Goal: Information Seeking & Learning: Learn about a topic

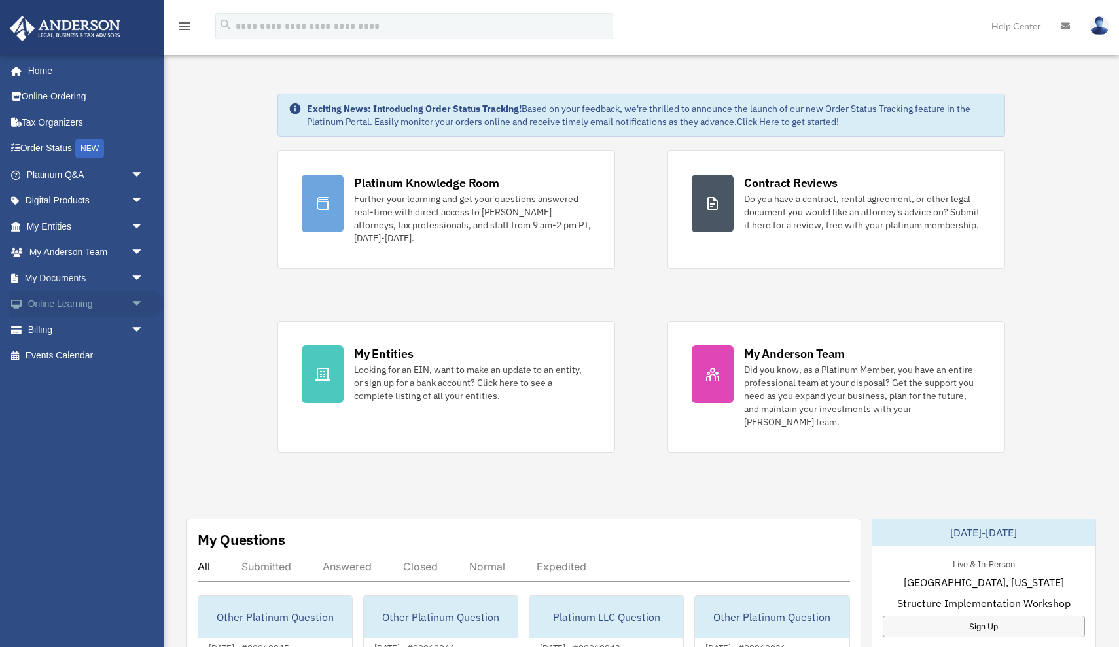
click at [134, 304] on span "arrow_drop_down" at bounding box center [144, 304] width 26 height 27
click at [84, 329] on link "Courses" at bounding box center [90, 330] width 145 height 26
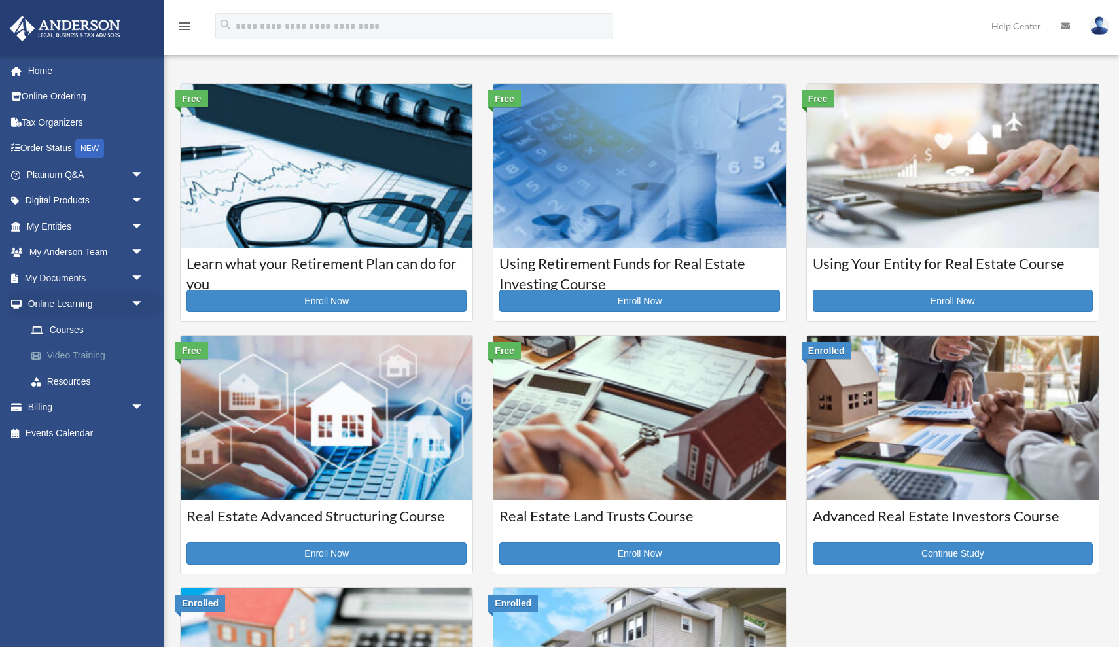
click at [92, 349] on link "Video Training" at bounding box center [90, 356] width 145 height 26
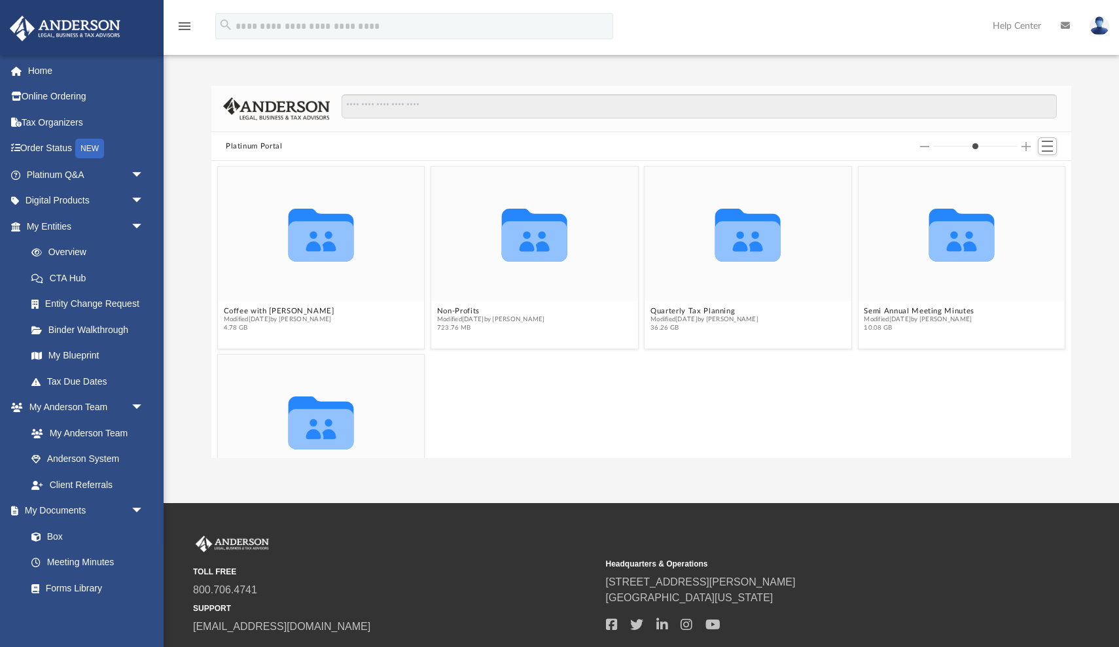
scroll to position [298, 860]
click at [461, 310] on button "Non-Profits" at bounding box center [491, 311] width 108 height 9
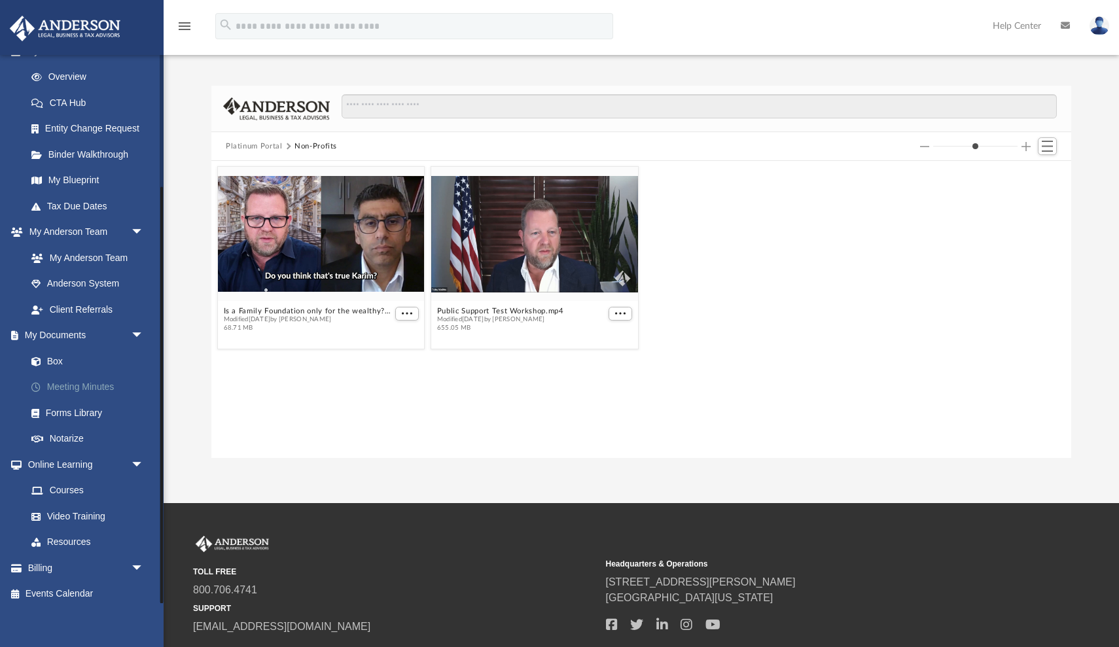
scroll to position [173, 0]
click at [81, 537] on link "Resources" at bounding box center [90, 545] width 145 height 26
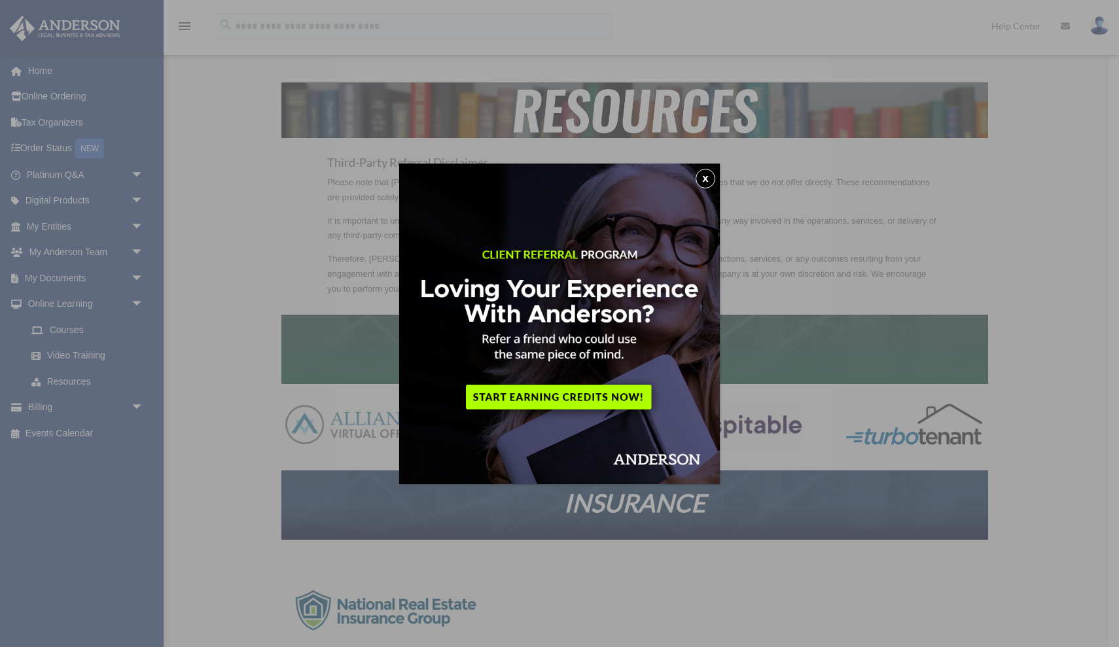
click at [704, 175] on button "x" at bounding box center [706, 179] width 20 height 20
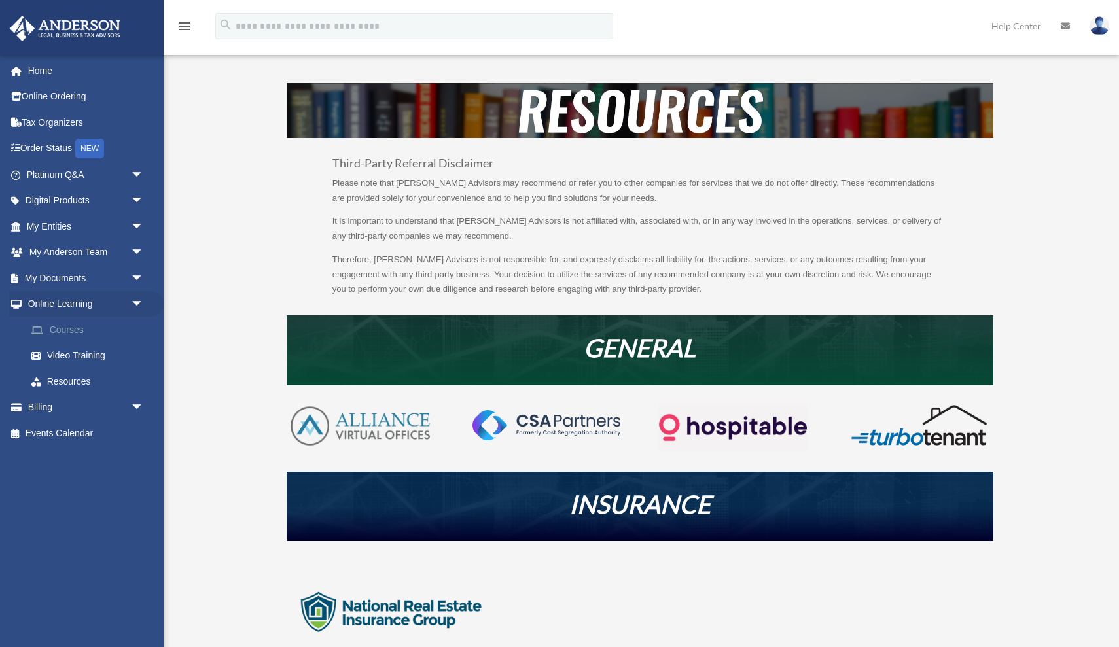
click at [84, 326] on link "Courses" at bounding box center [90, 330] width 145 height 26
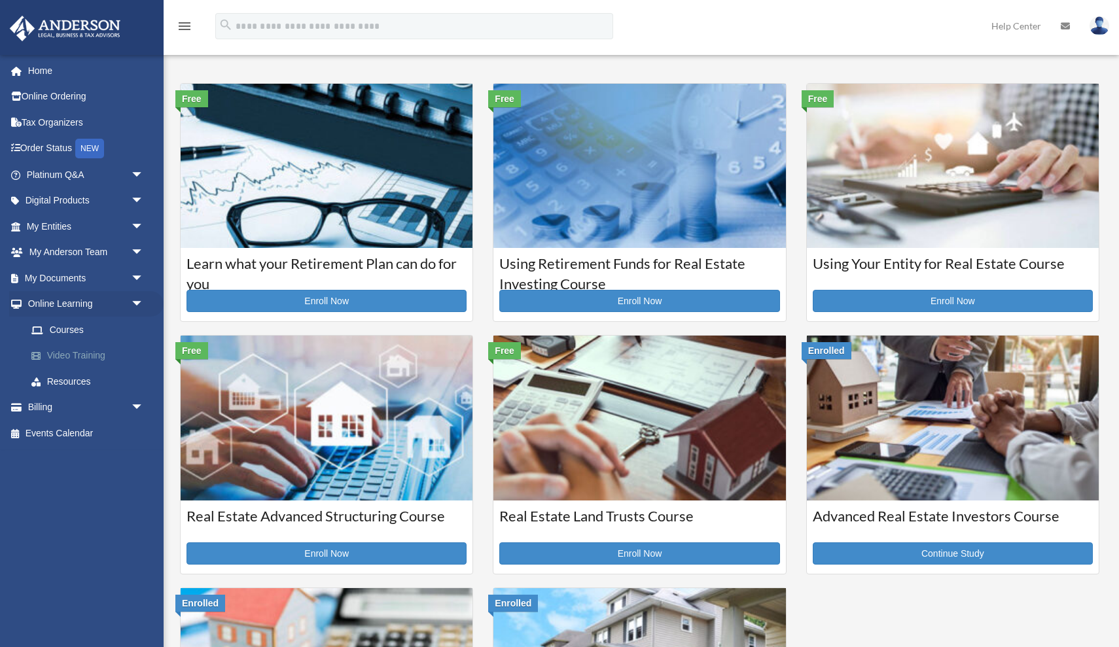
click at [98, 344] on link "Video Training" at bounding box center [90, 356] width 145 height 26
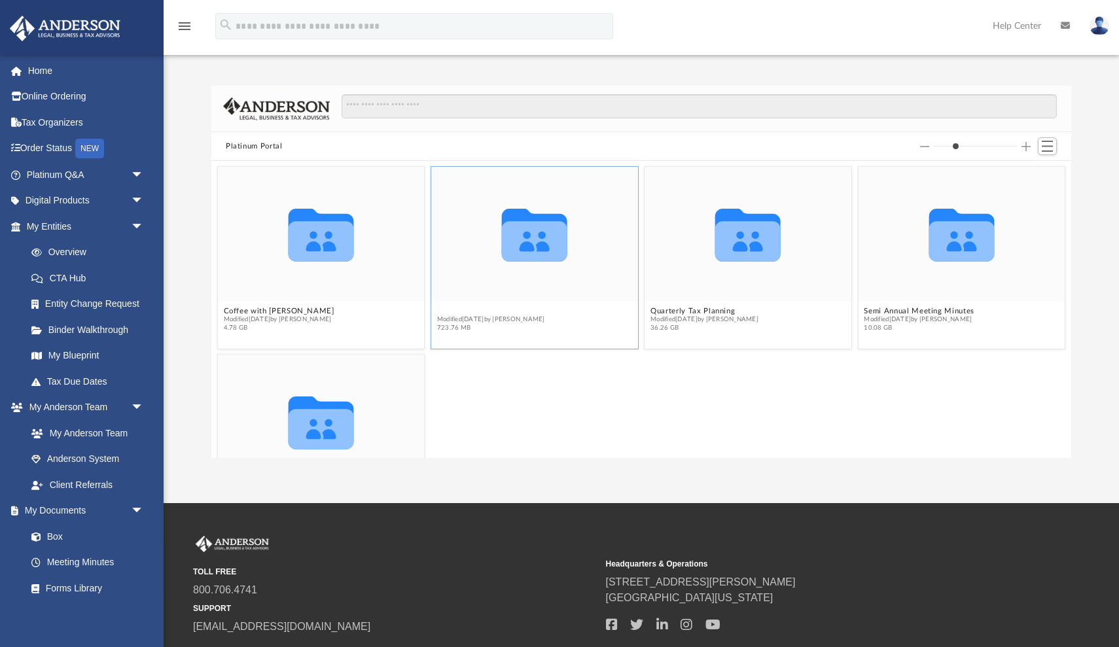
click at [467, 312] on button "Non-Profits" at bounding box center [491, 311] width 108 height 9
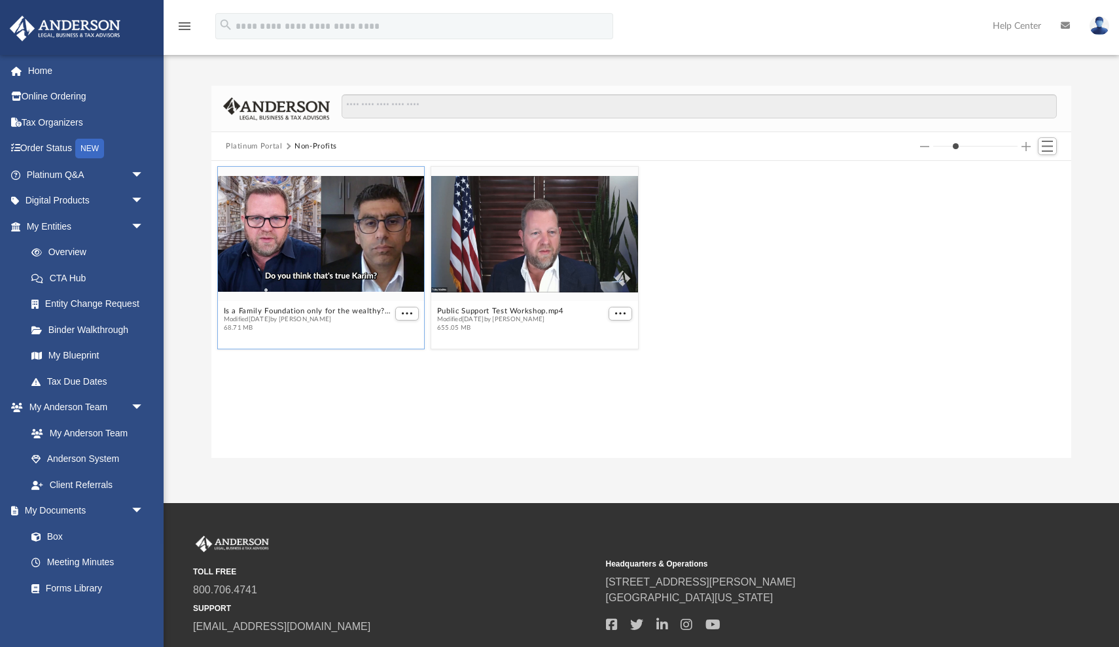
click at [314, 276] on div "grid" at bounding box center [321, 234] width 207 height 134
click at [385, 285] on div "grid" at bounding box center [321, 234] width 207 height 134
click at [401, 310] on button "More options" at bounding box center [407, 314] width 24 height 14
click at [276, 287] on div "grid" at bounding box center [321, 234] width 207 height 134
click at [329, 272] on div "grid" at bounding box center [321, 234] width 207 height 134
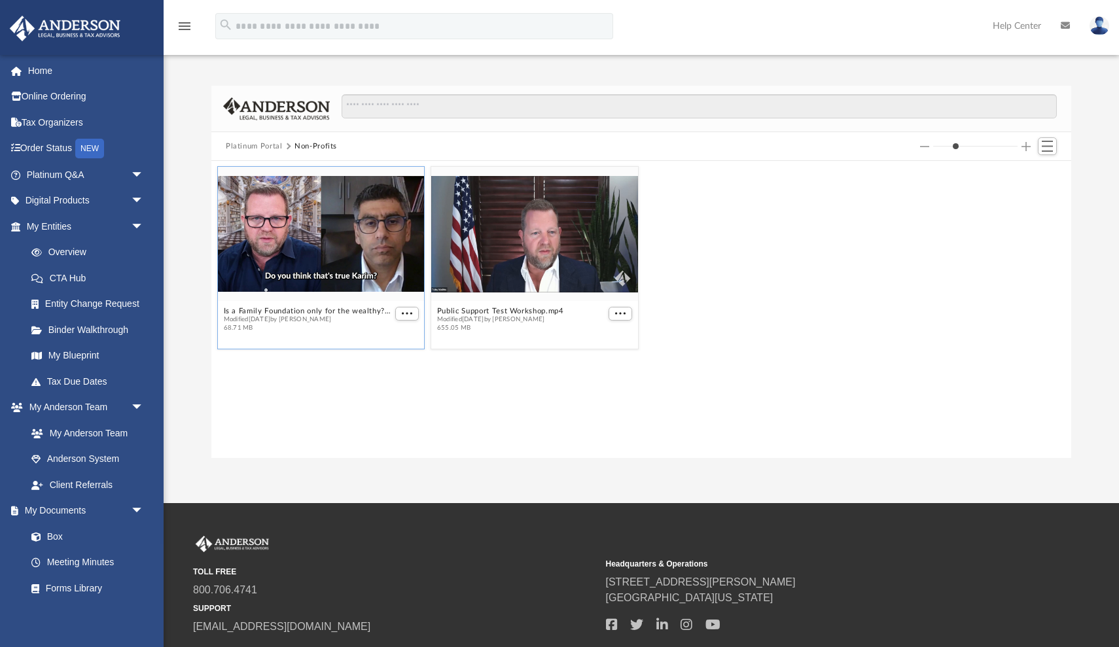
click at [329, 272] on div "grid" at bounding box center [321, 234] width 207 height 134
click at [310, 304] on figcaption "Is a Family Foundation only for the wealthy?.mp4 Modified Thu Jun 22 2023 by Ma…" at bounding box center [321, 319] width 207 height 35
click at [306, 310] on button "Is a Family Foundation only for the wealthy?.mp4" at bounding box center [308, 311] width 169 height 9
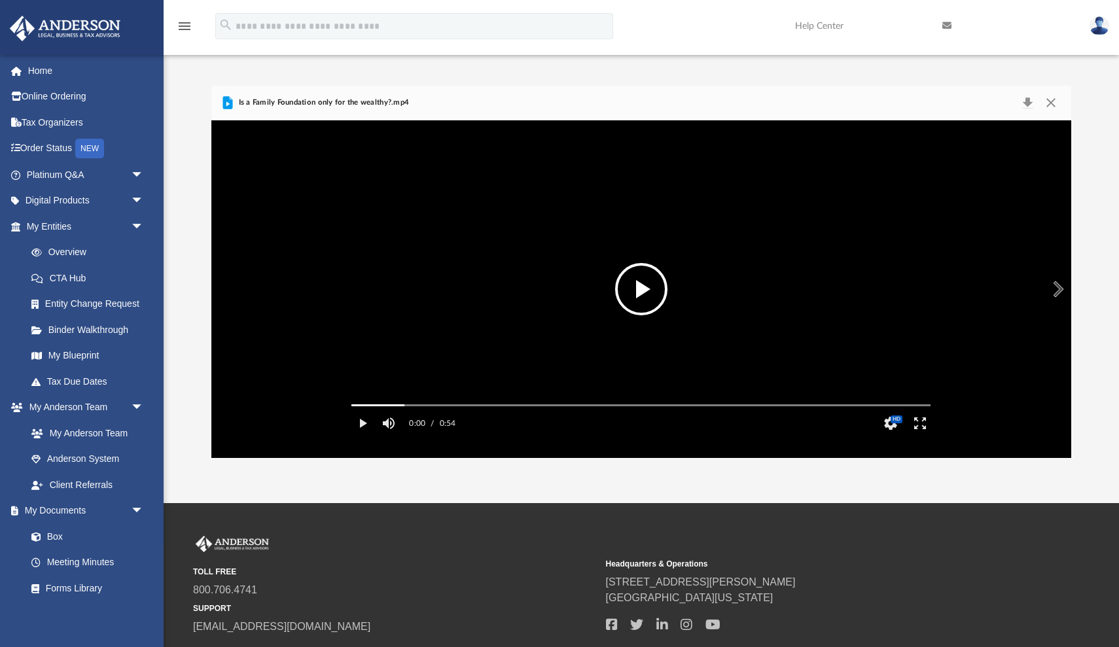
click at [643, 286] on button "File preview" at bounding box center [641, 289] width 52 height 52
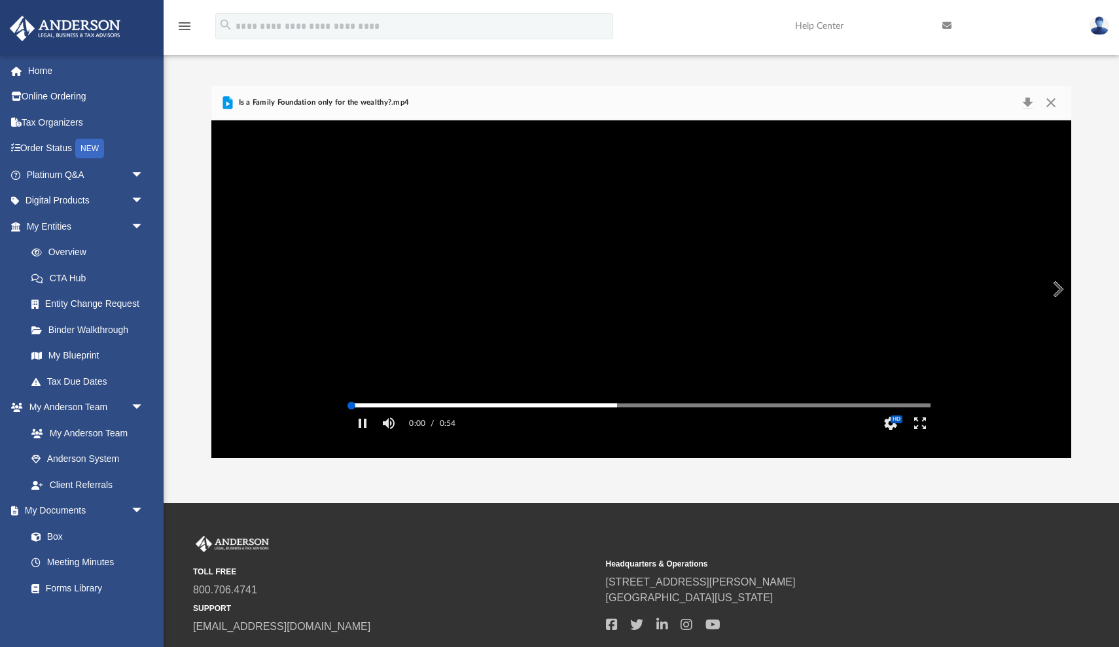
drag, startPoint x: 420, startPoint y: 425, endPoint x: 319, endPoint y: 424, distance: 100.1
click at [319, 424] on div "Autoplay Disabled Speed 2.0 Quality Auto Subtitles/CC Off Audio Autoplay Disabl…" at bounding box center [641, 289] width 860 height 338
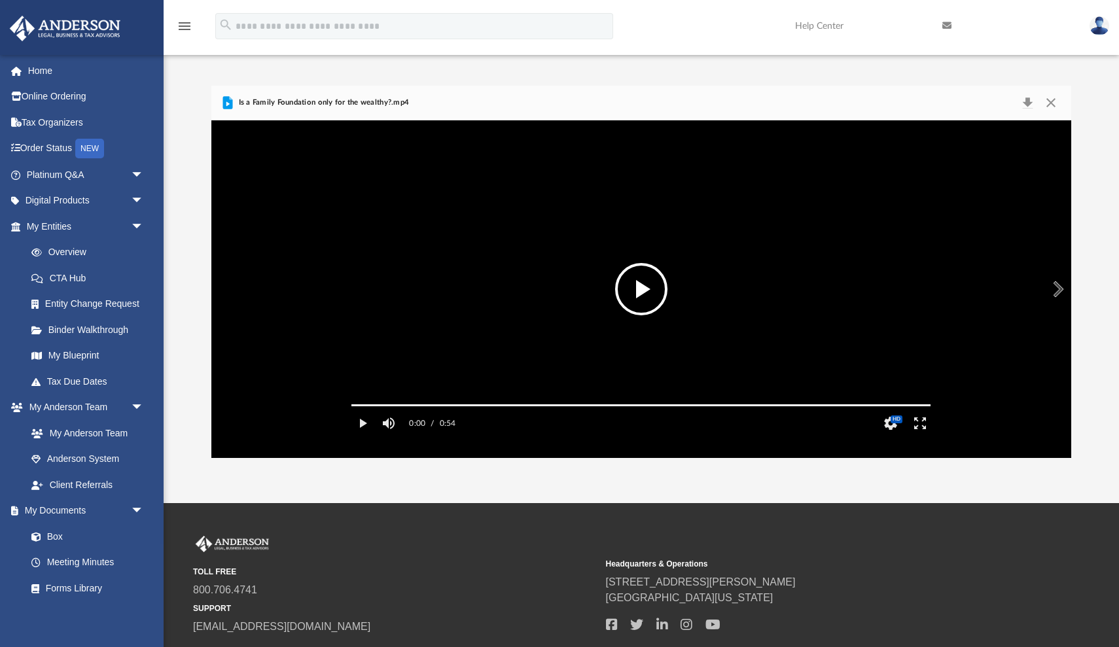
click at [625, 293] on button "File preview" at bounding box center [641, 289] width 52 height 52
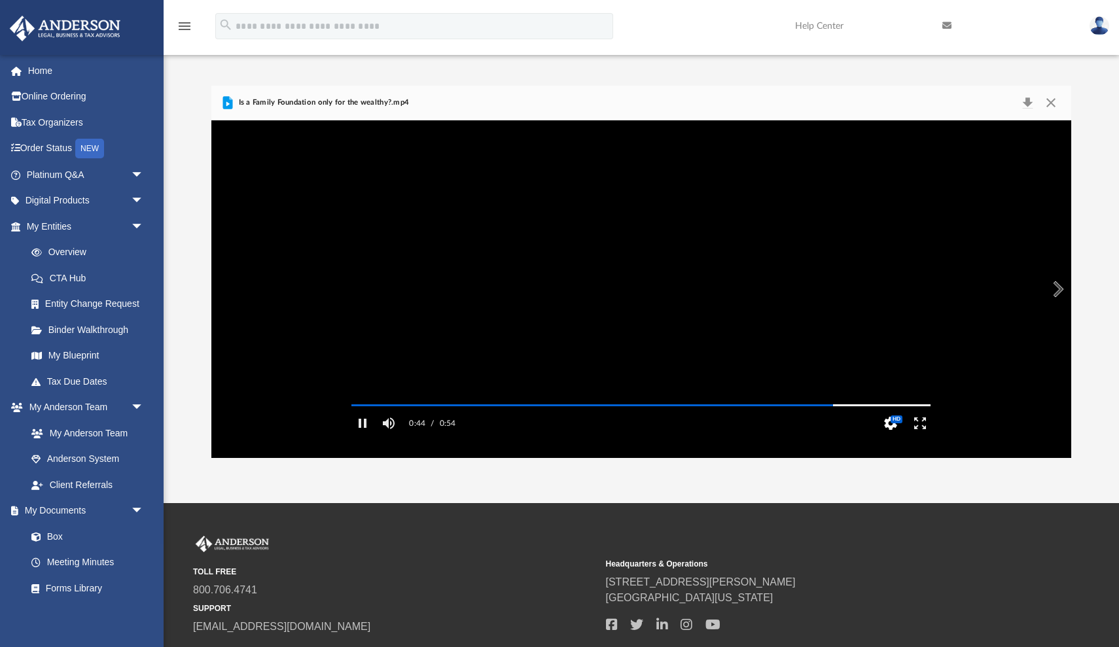
click at [887, 437] on button "HD" at bounding box center [890, 423] width 29 height 26
click at [887, 377] on div "2.0" at bounding box center [894, 368] width 41 height 17
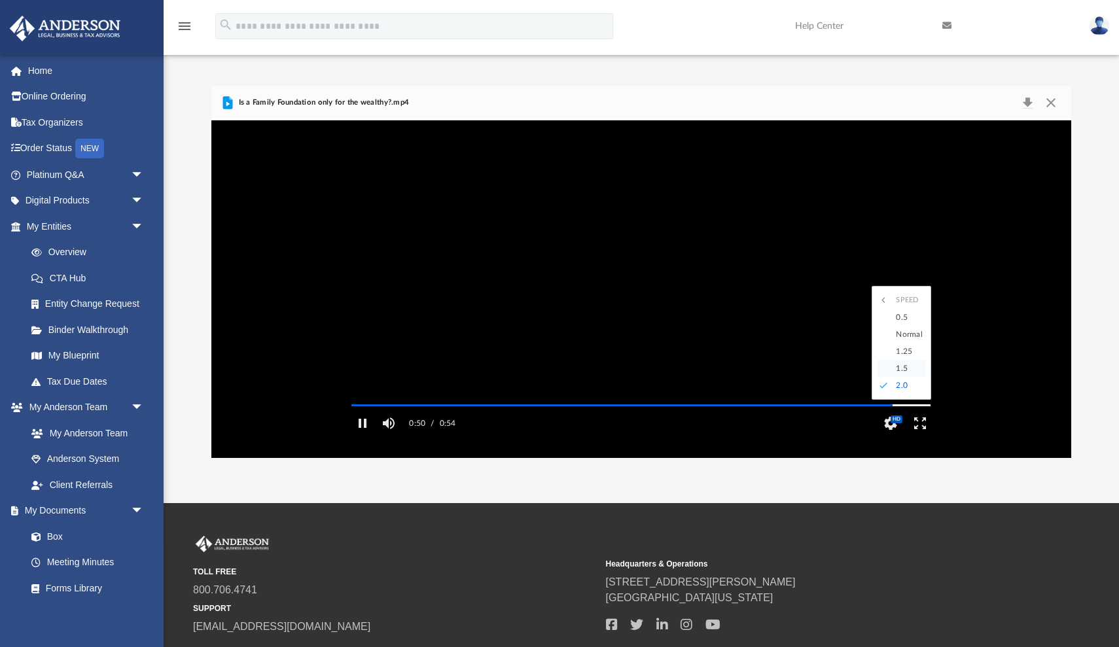
click at [899, 377] on div "1.5" at bounding box center [907, 368] width 36 height 17
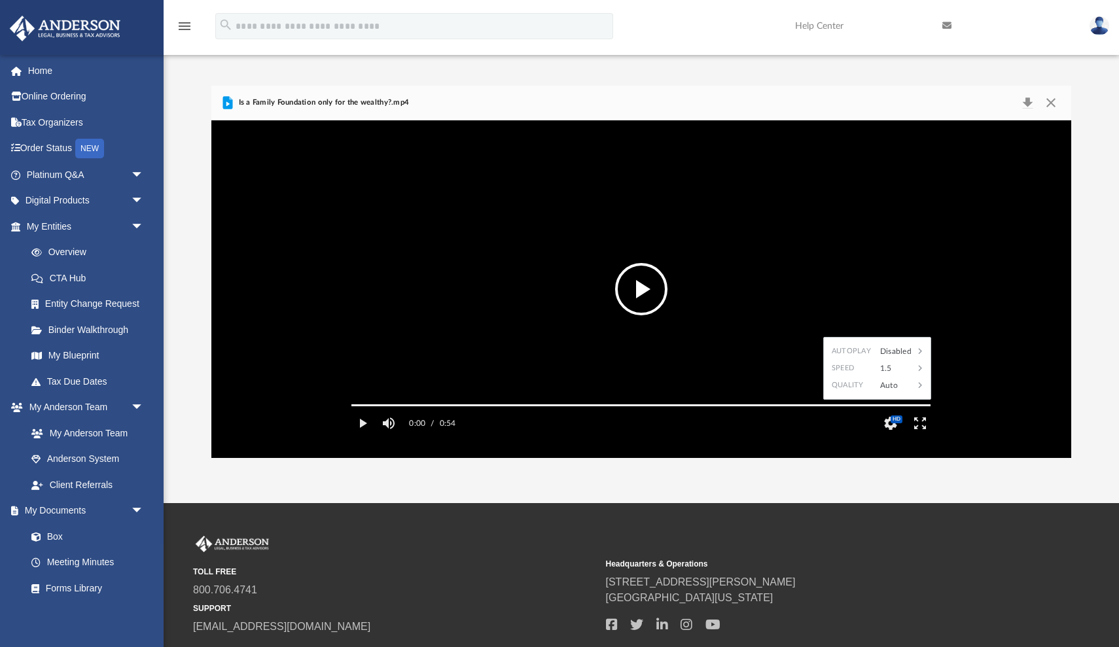
click at [573, 288] on video "File preview" at bounding box center [641, 289] width 600 height 300
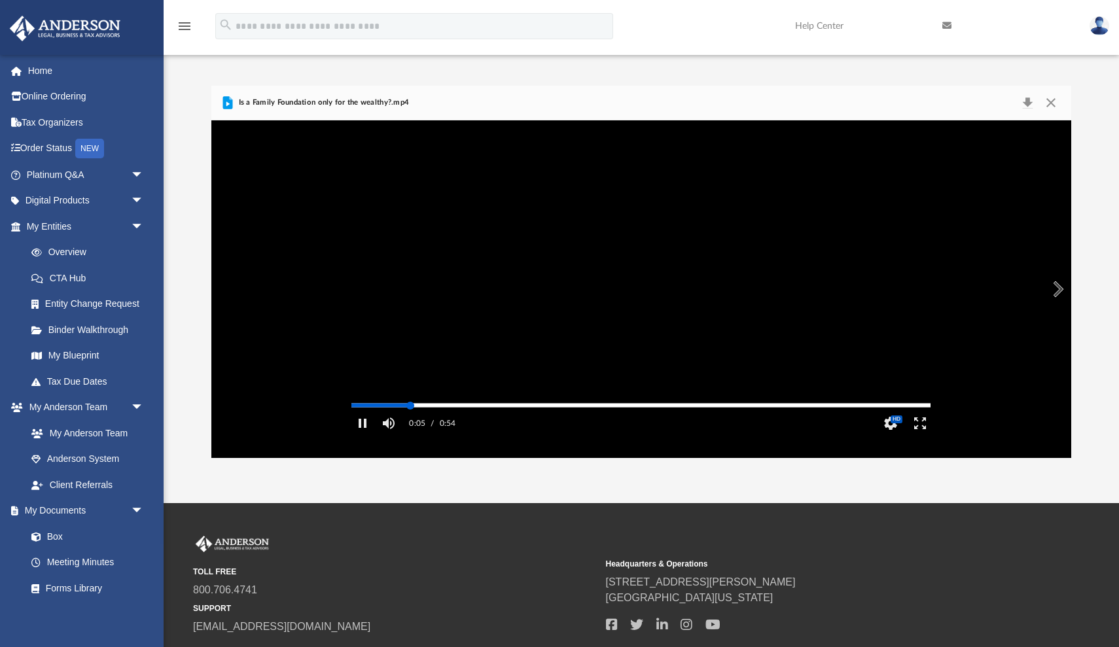
click at [439, 410] on div "Media Slider" at bounding box center [641, 405] width 600 height 10
click at [449, 406] on div "Media Slider" at bounding box center [640, 405] width 579 height 2
click at [533, 406] on div "Media Slider" at bounding box center [640, 405] width 579 height 2
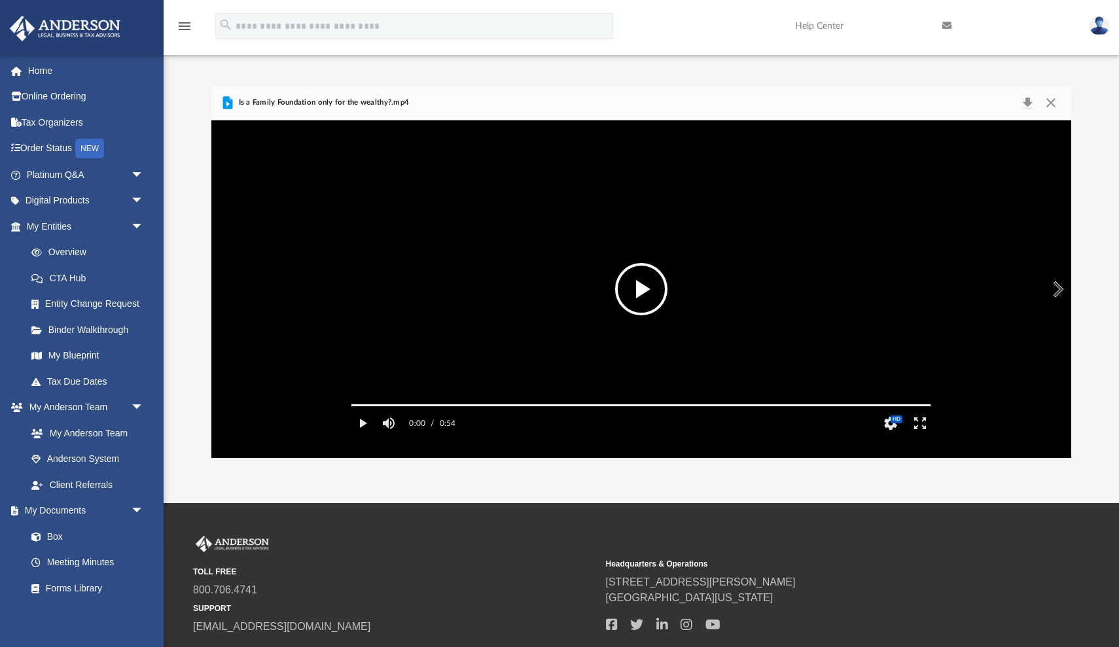
click at [636, 277] on button "File preview" at bounding box center [641, 289] width 52 height 52
click at [1047, 291] on button "Preview" at bounding box center [1057, 289] width 29 height 37
click at [646, 290] on button "File preview" at bounding box center [641, 289] width 52 height 52
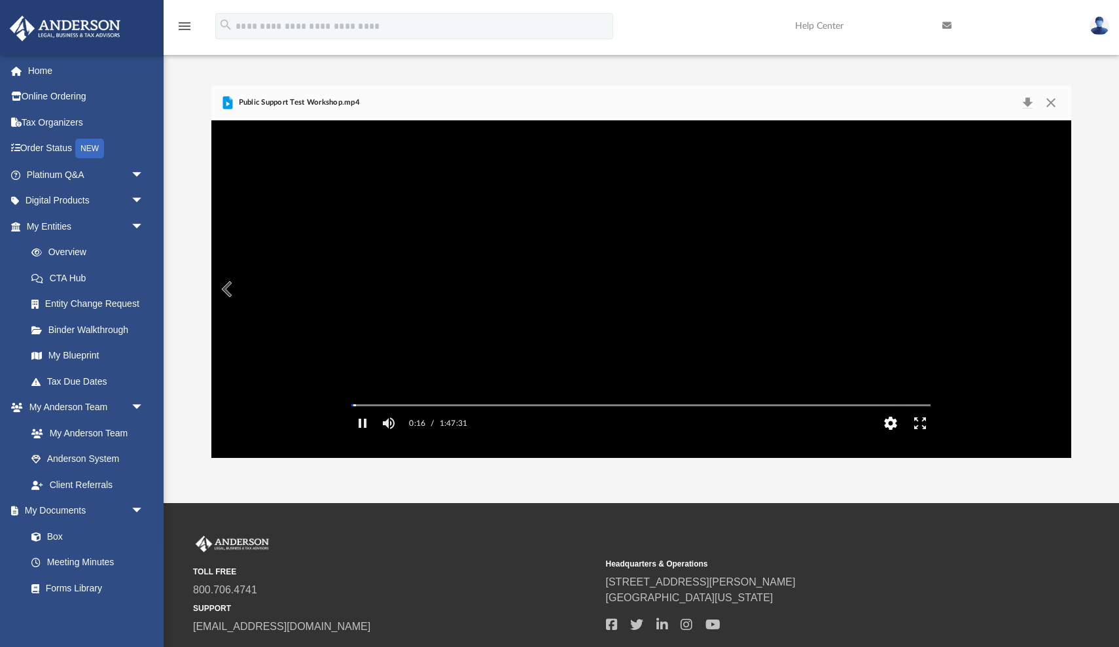
click at [895, 437] on button "HD" at bounding box center [890, 423] width 29 height 26
click at [891, 377] on div "1.5" at bounding box center [894, 368] width 41 height 17
click at [900, 343] on div "Normal" at bounding box center [907, 334] width 36 height 17
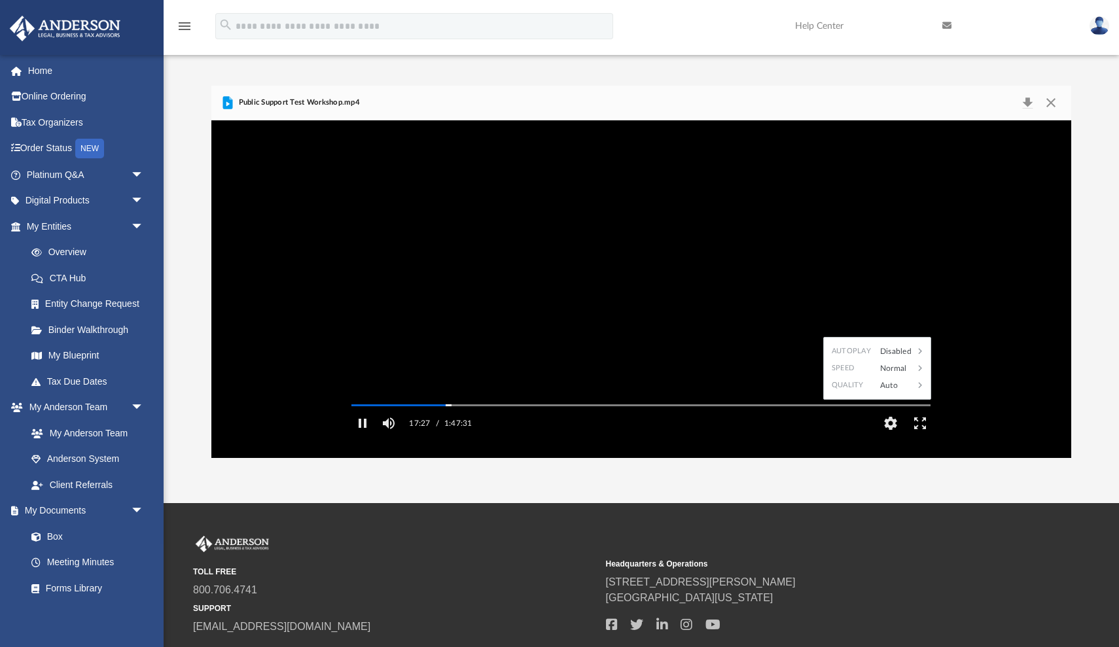
click at [757, 437] on div "17:27 / 1:47:31 CC HD" at bounding box center [641, 423] width 600 height 26
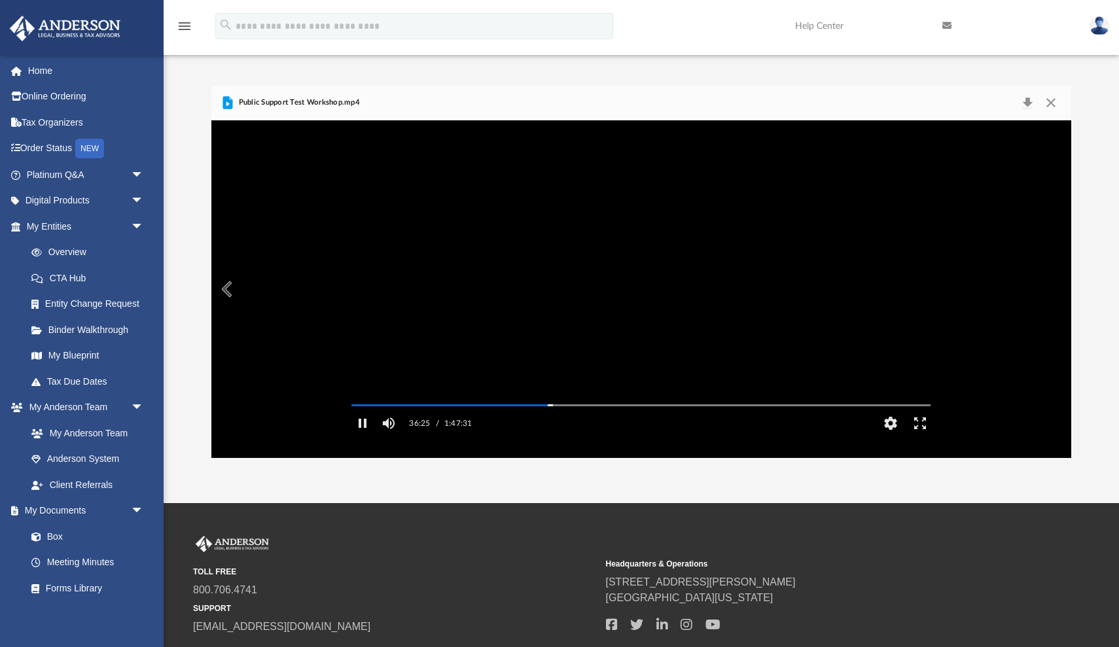
click at [524, 352] on video "File preview" at bounding box center [641, 289] width 600 height 300
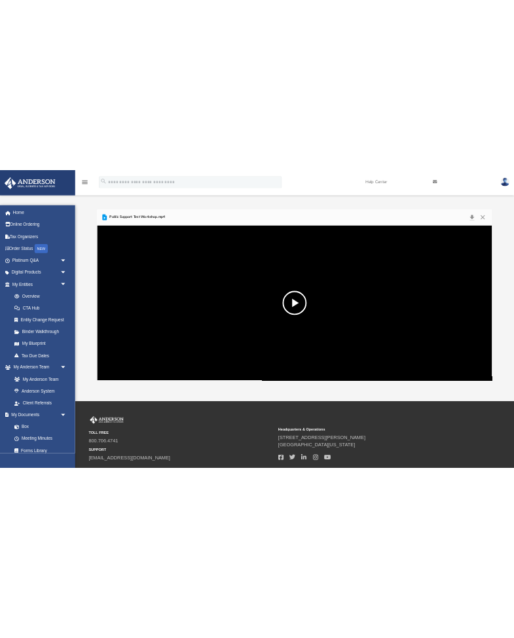
scroll to position [298, 315]
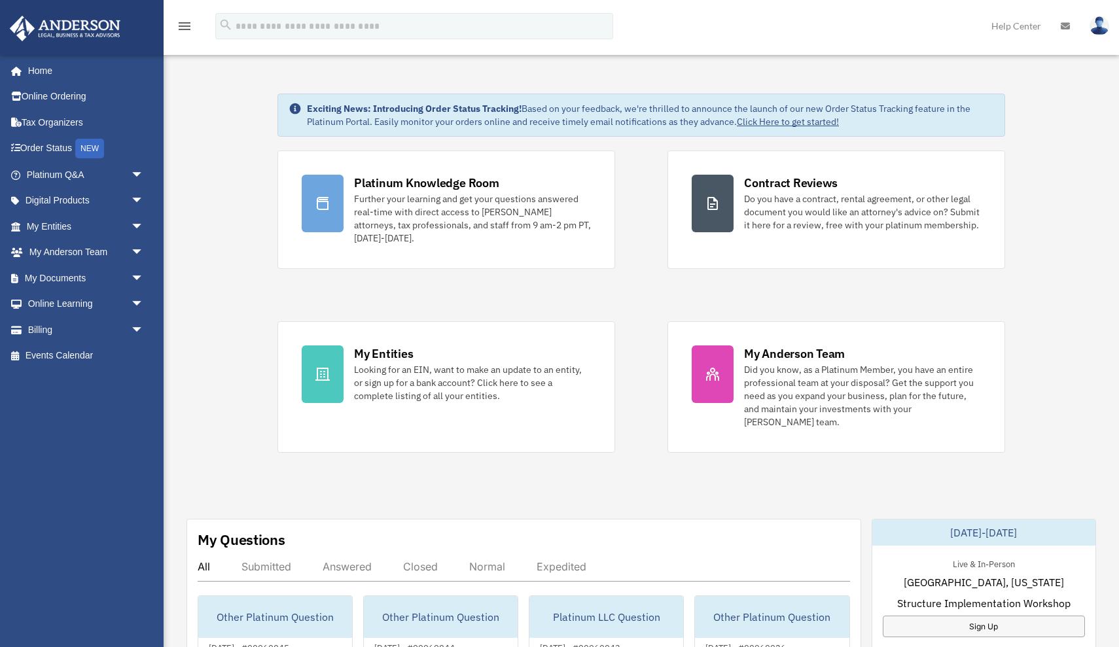
click at [1096, 26] on img at bounding box center [1100, 25] width 20 height 19
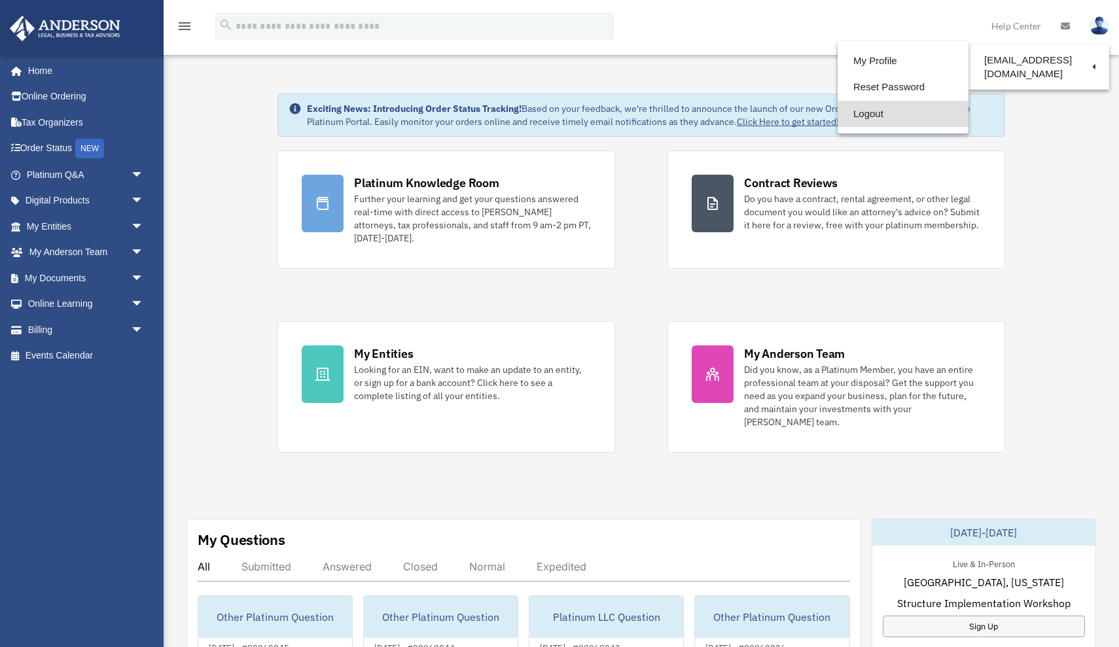
click at [849, 116] on link "Logout" at bounding box center [903, 114] width 131 height 27
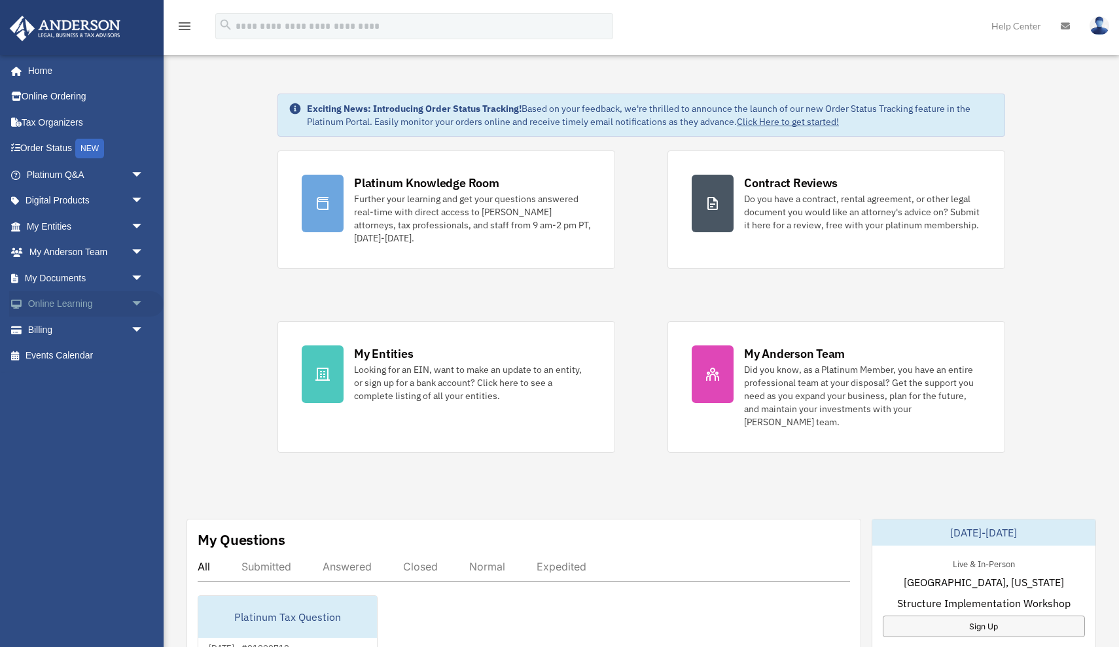
click at [86, 302] on link "Online Learning arrow_drop_down" at bounding box center [86, 304] width 154 height 26
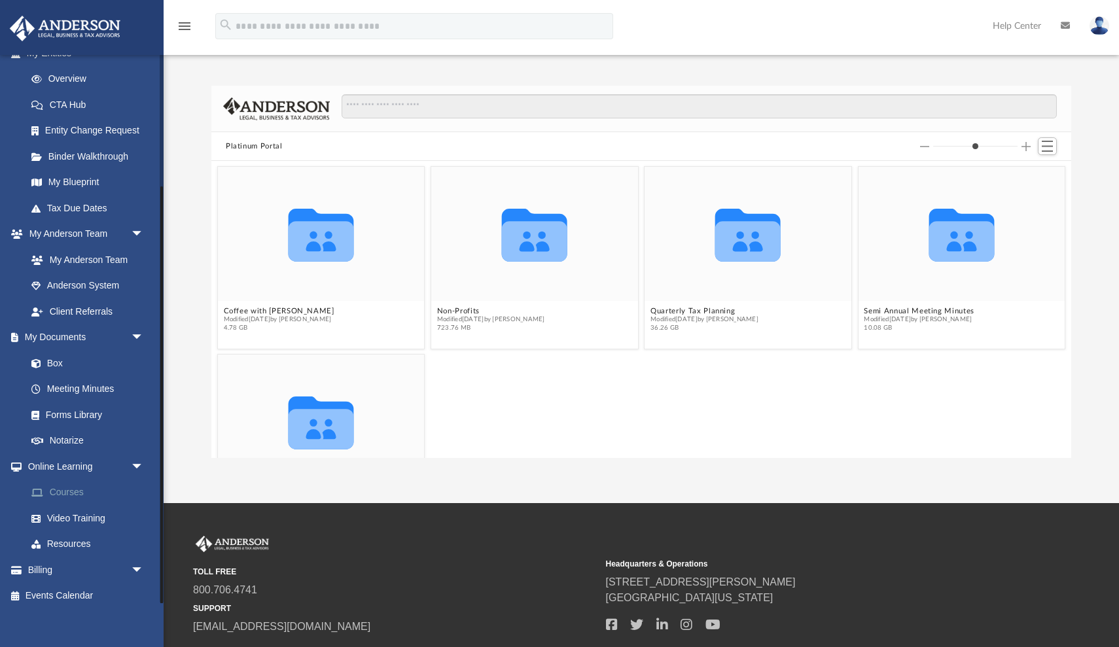
scroll to position [173, 0]
click at [62, 489] on link "Courses" at bounding box center [90, 493] width 145 height 26
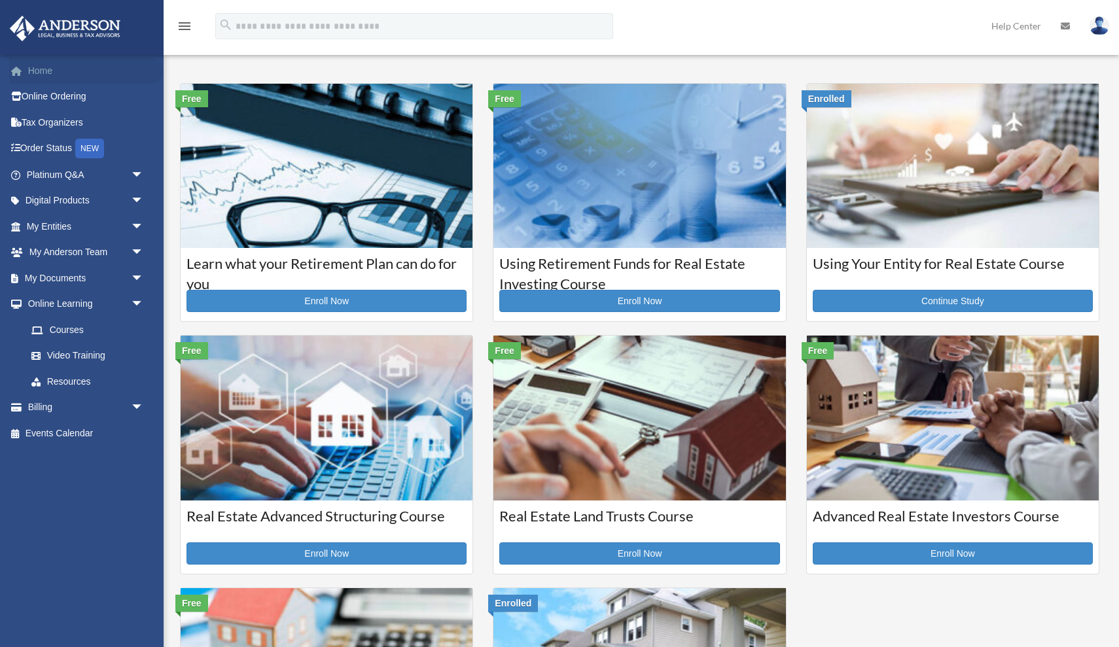
click at [46, 67] on link "Home" at bounding box center [86, 71] width 154 height 26
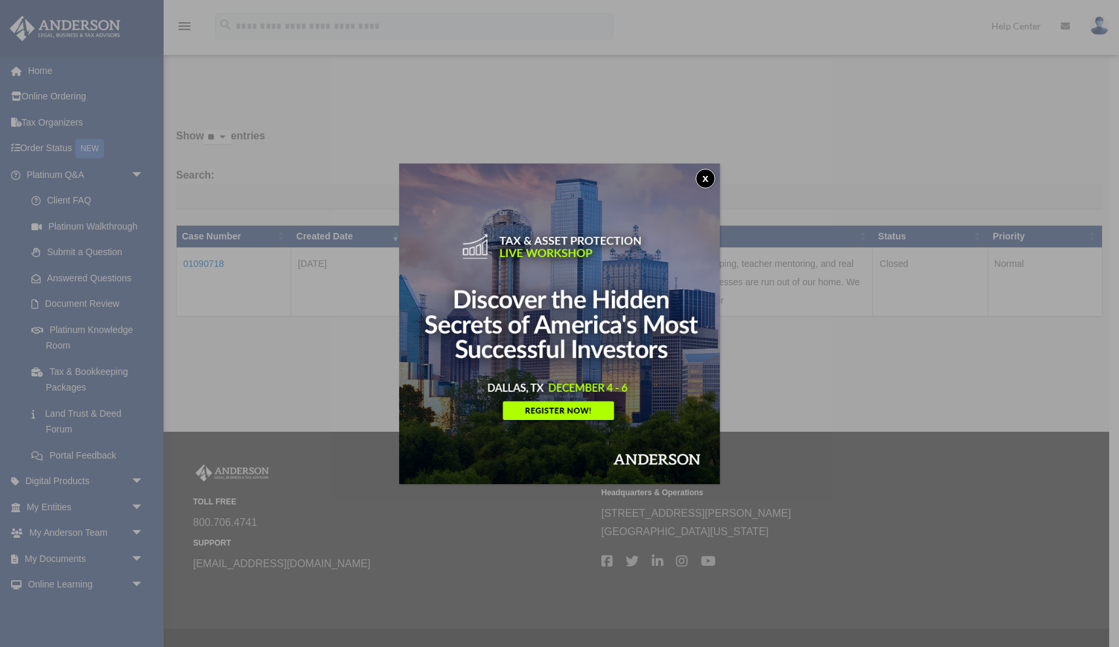
click at [707, 174] on button "x" at bounding box center [706, 179] width 20 height 20
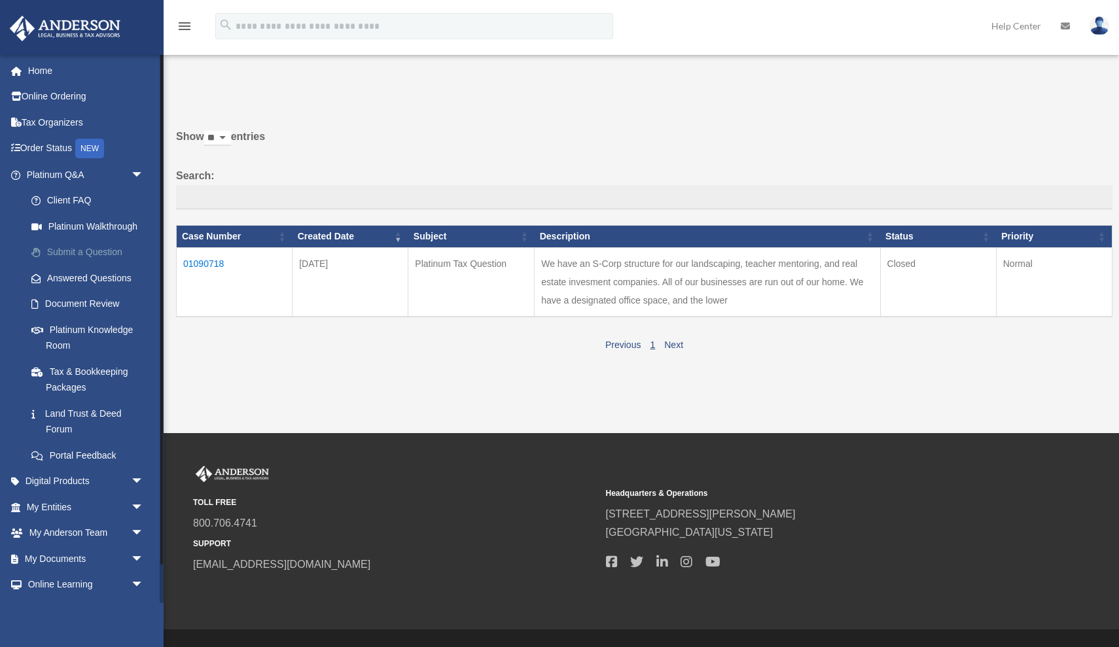
click at [67, 250] on link "Submit a Question" at bounding box center [90, 253] width 145 height 26
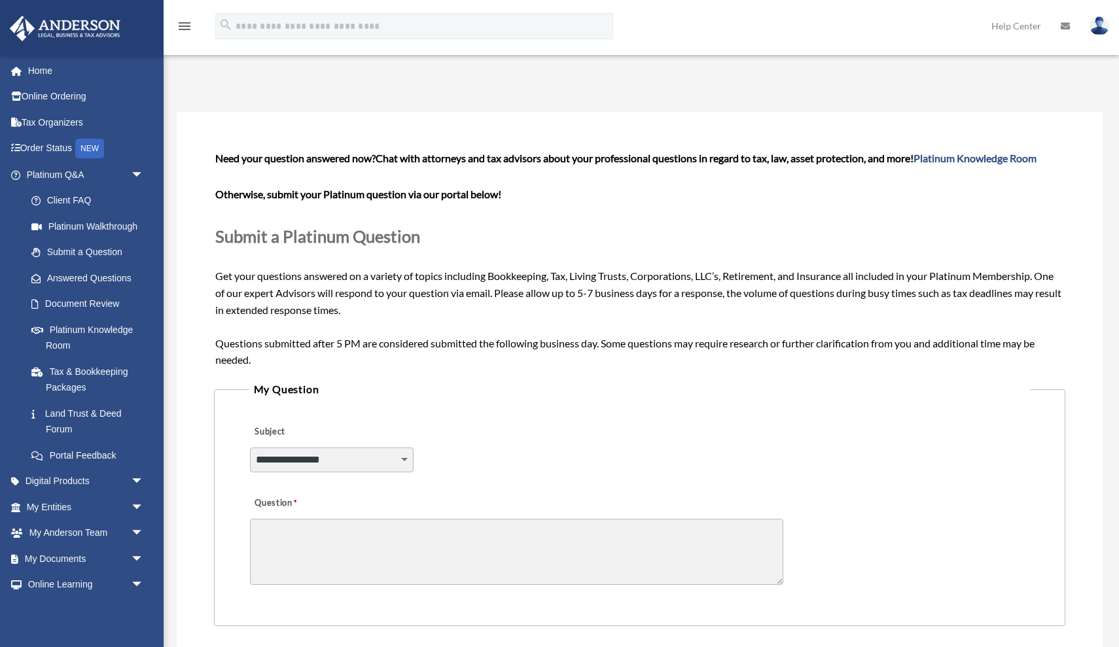
select select "******"
click at [314, 545] on textarea "Question" at bounding box center [516, 552] width 533 height 66
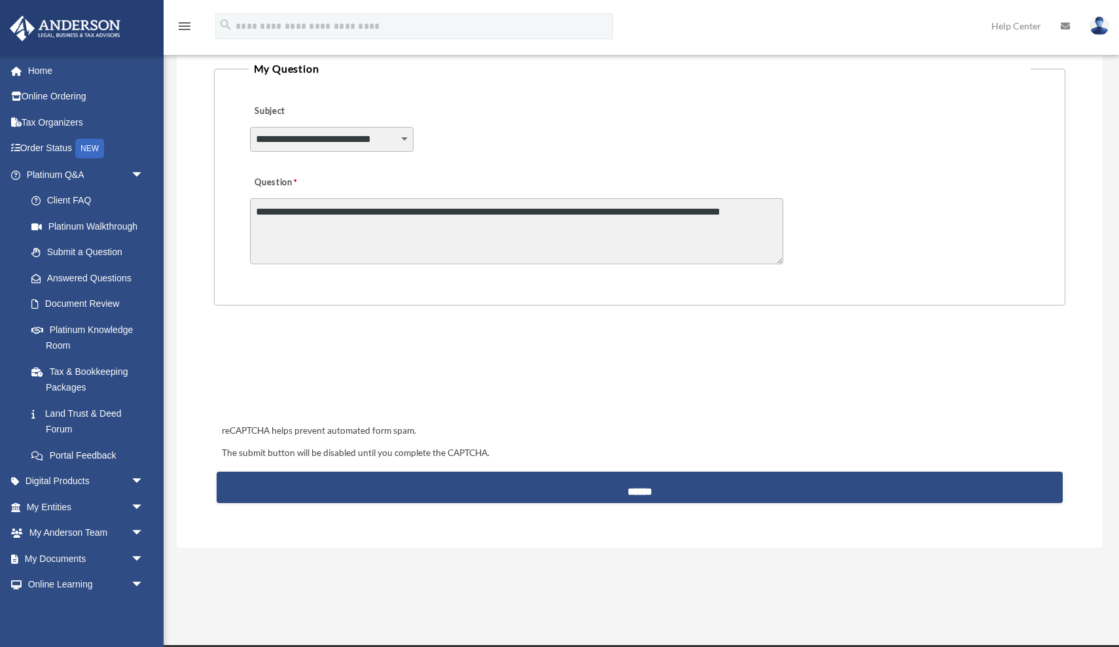
scroll to position [355, 0]
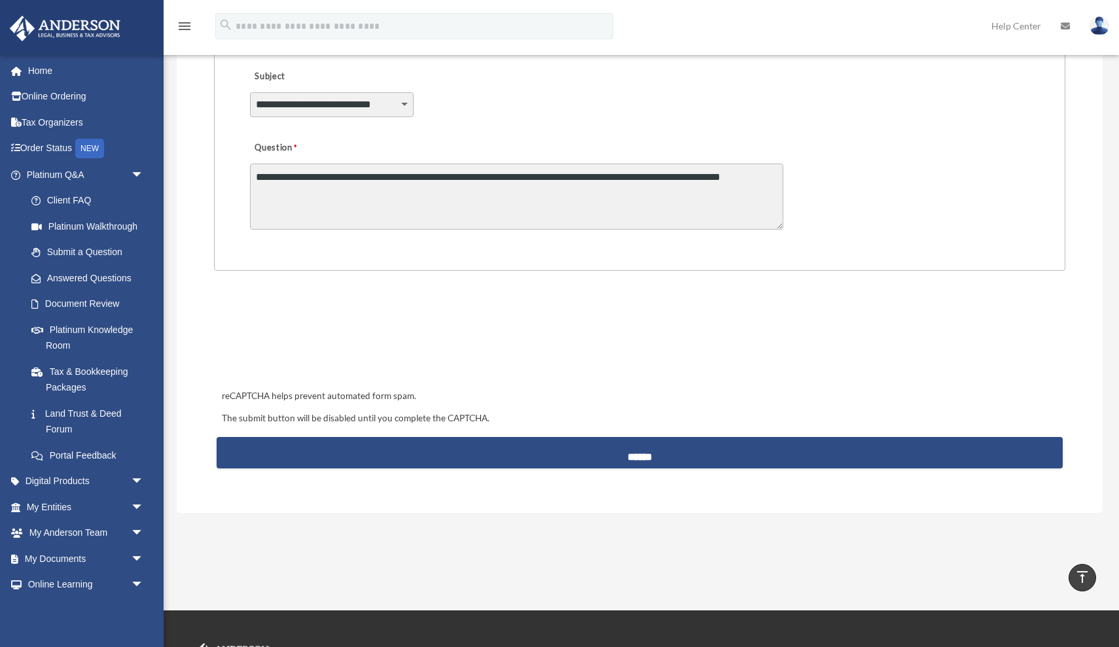
type textarea "**********"
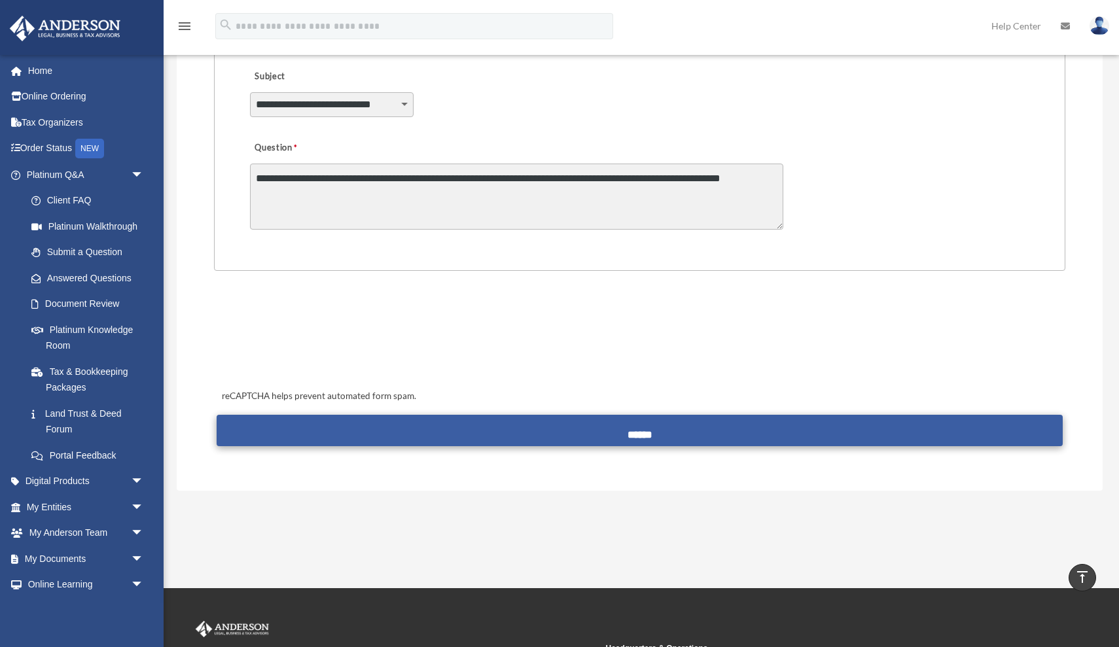
click at [652, 439] on input "******" at bounding box center [640, 430] width 847 height 31
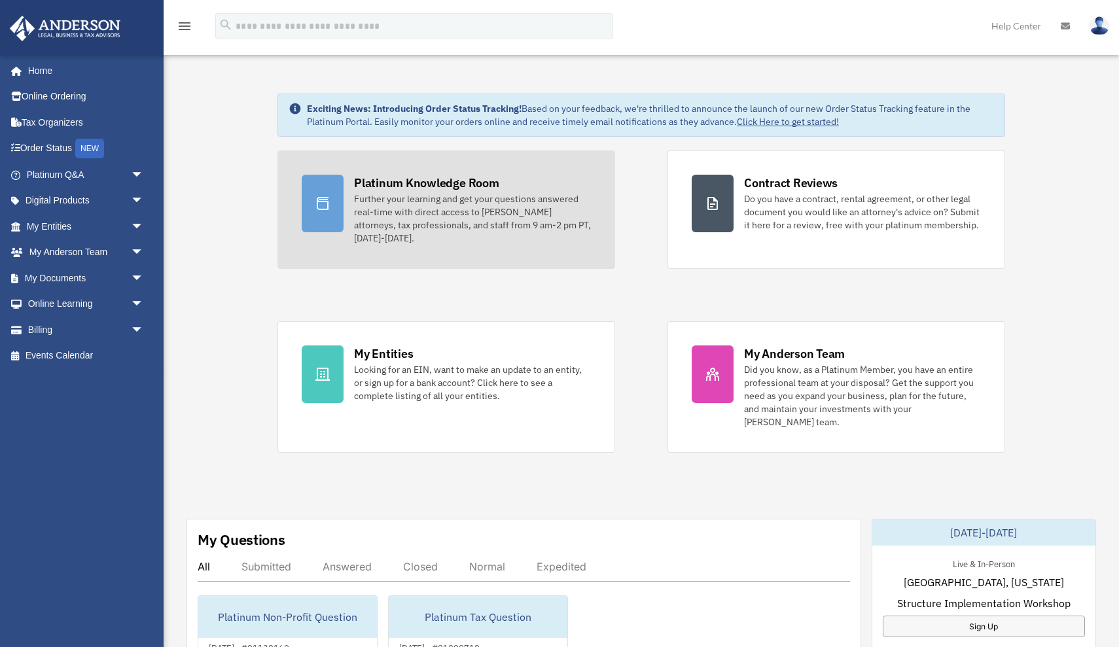
click at [456, 179] on div "Platinum Knowledge Room" at bounding box center [426, 183] width 145 height 16
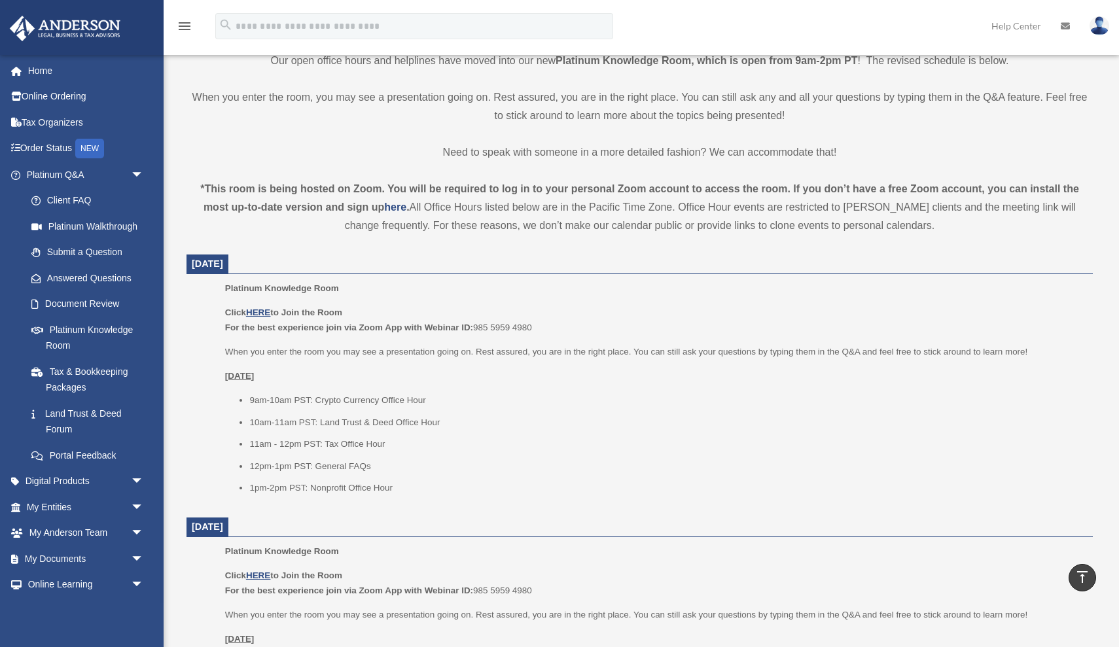
scroll to position [287, 0]
